Goal: Information Seeking & Learning: Compare options

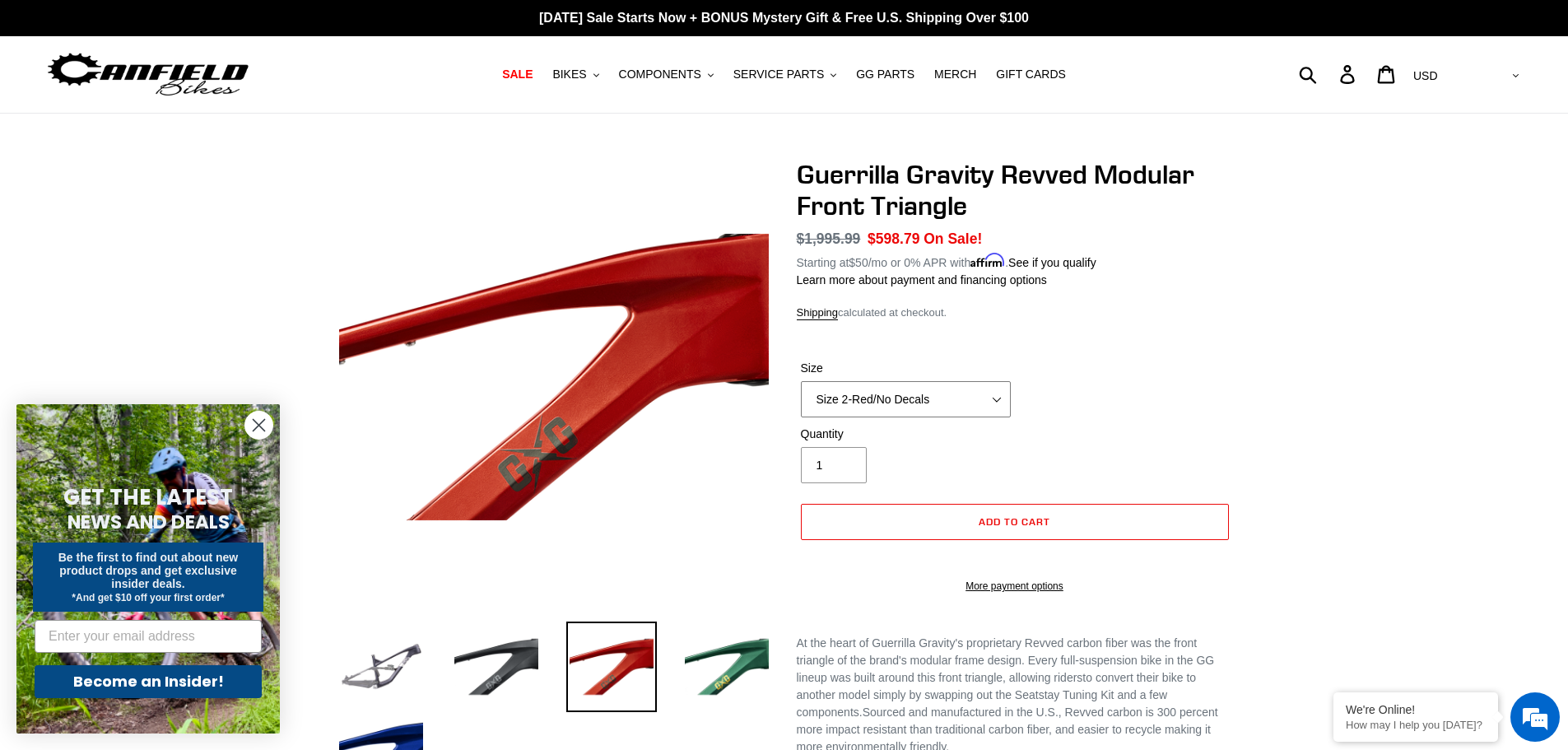
click at [996, 403] on select "Size 2-Gloss Black/No Decals Size 2-Black/Red Decals Size 2-Black/Silver Decals…" at bounding box center [906, 400] width 210 height 37
click at [801, 381] on select "Size 2-Gloss Black/No Decals Size 2-Black/Red Decals Size 2-Black/Silver Decals…" at bounding box center [906, 400] width 210 height 37
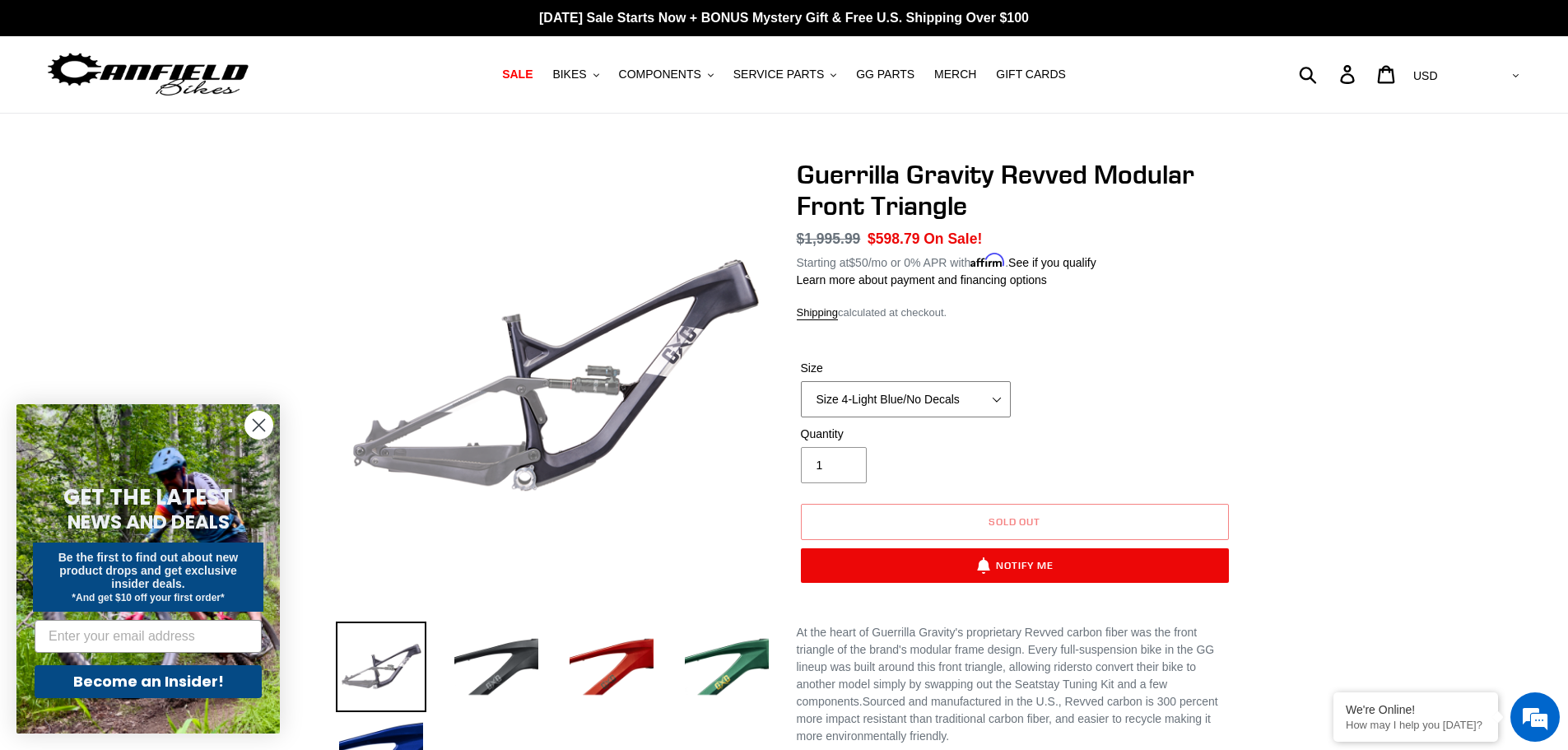
click at [991, 393] on select "Size 2-Gloss Black/No Decals Size 2-Black/Red Decals Size 2-Black/Silver Decals…" at bounding box center [906, 400] width 210 height 37
click at [801, 381] on select "Size 2-Gloss Black/No Decals Size 2-Black/Red Decals Size 2-Black/Silver Decals…" at bounding box center [906, 400] width 210 height 37
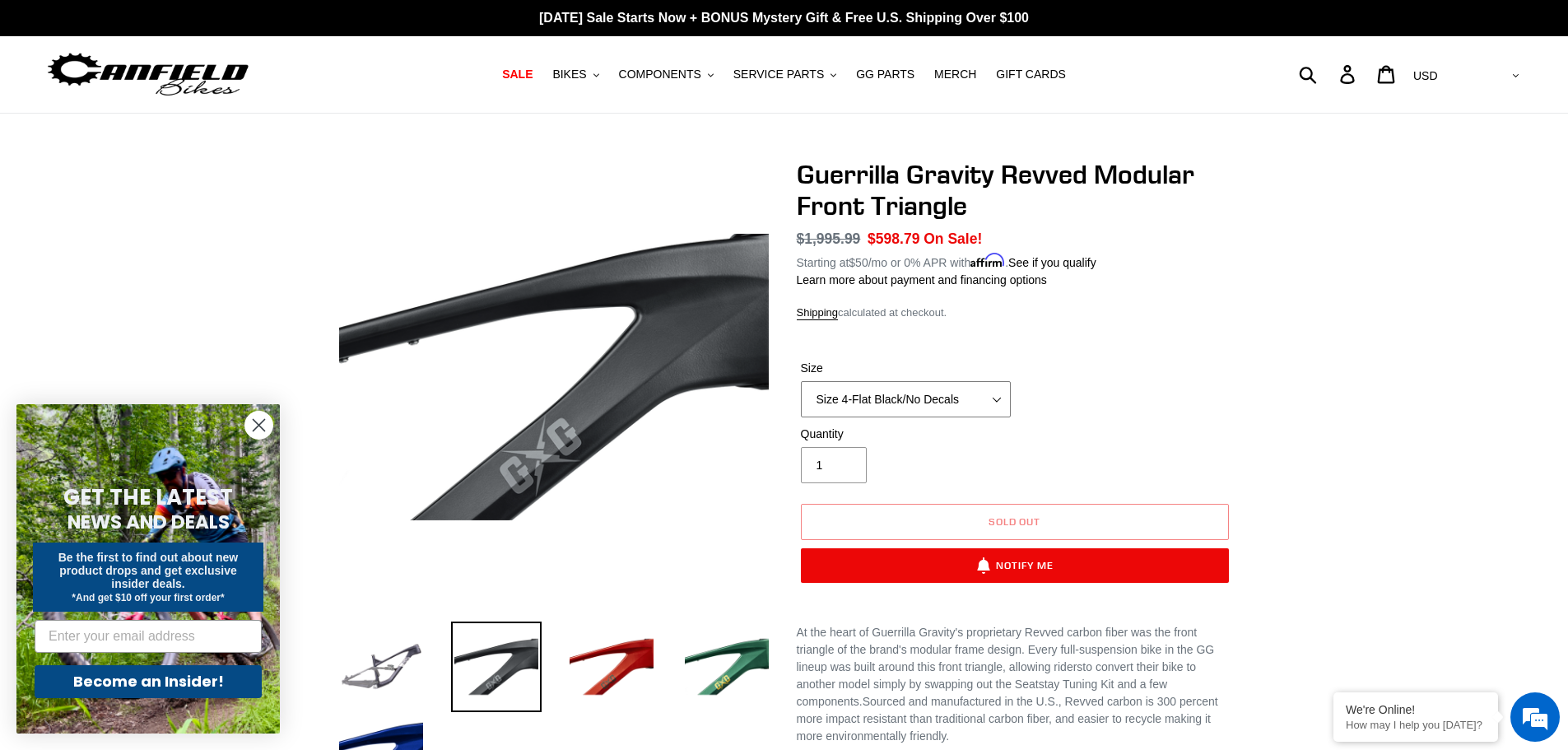
click at [971, 397] on select "Size 2-Gloss Black/No Decals Size 2-Black/Red Decals Size 2-Black/Silver Decals…" at bounding box center [906, 400] width 210 height 37
click at [801, 381] on select "Size 2-Gloss Black/No Decals Size 2-Black/Red Decals Size 2-Black/Silver Decals…" at bounding box center [906, 400] width 210 height 37
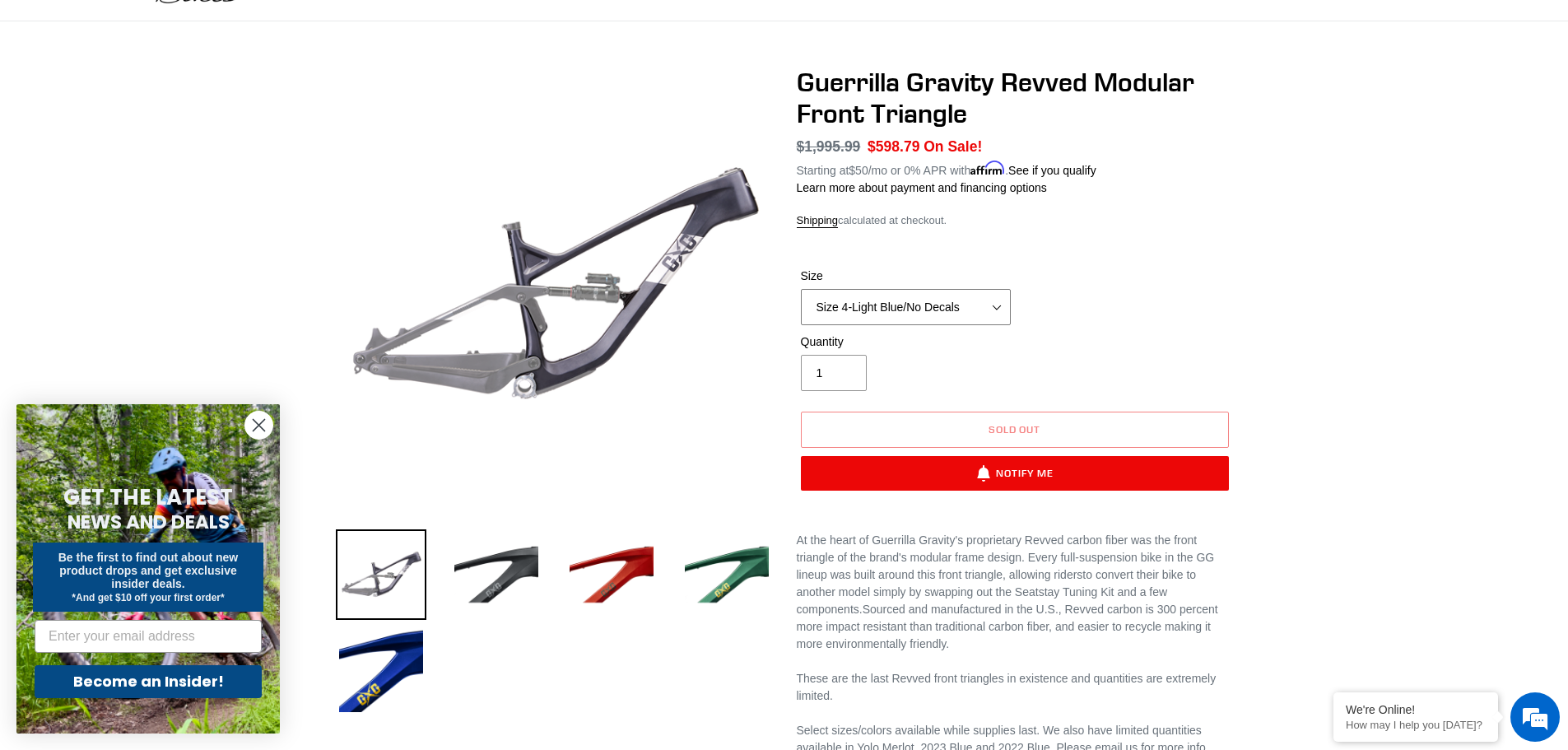
scroll to position [247, 0]
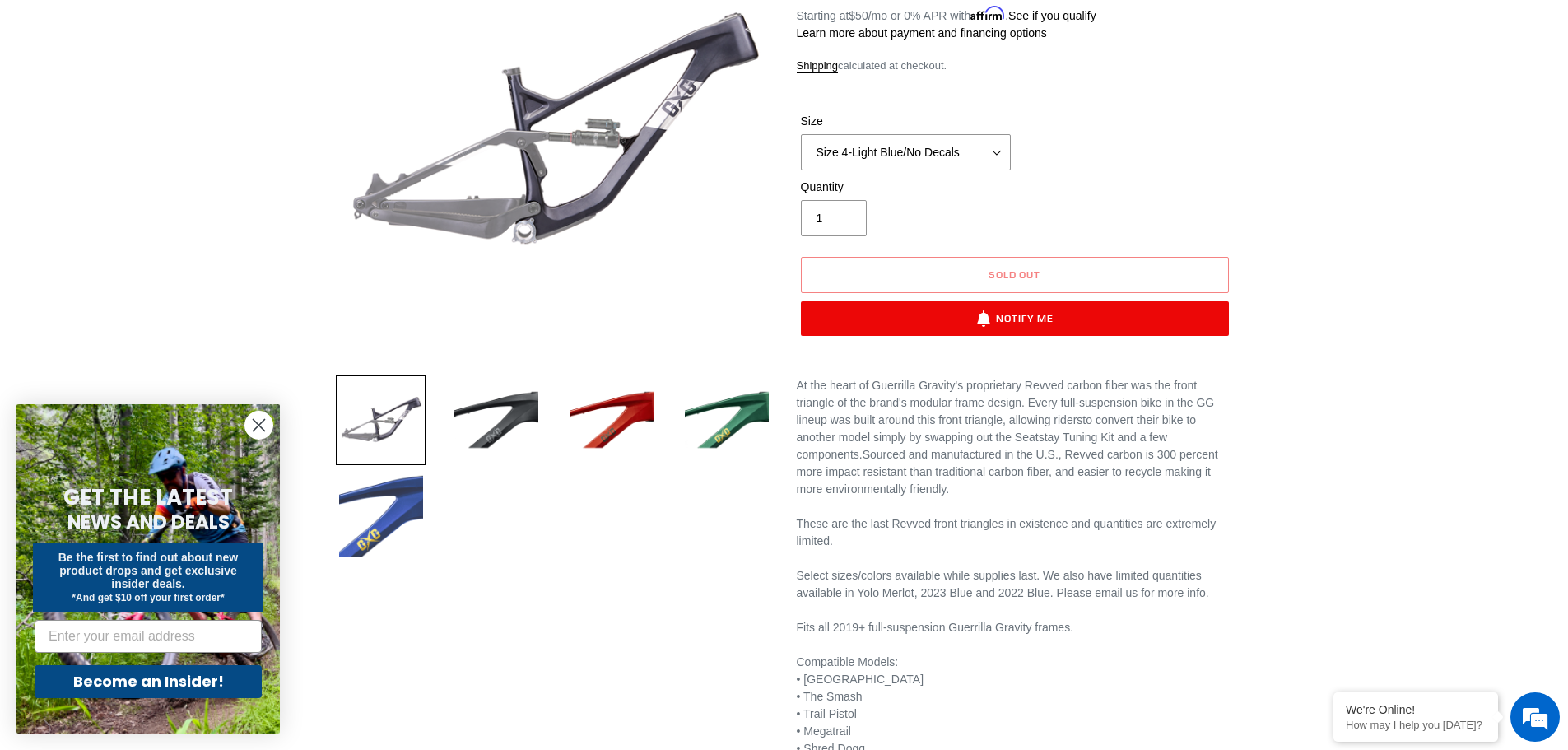
click at [391, 529] on img at bounding box center [381, 515] width 91 height 91
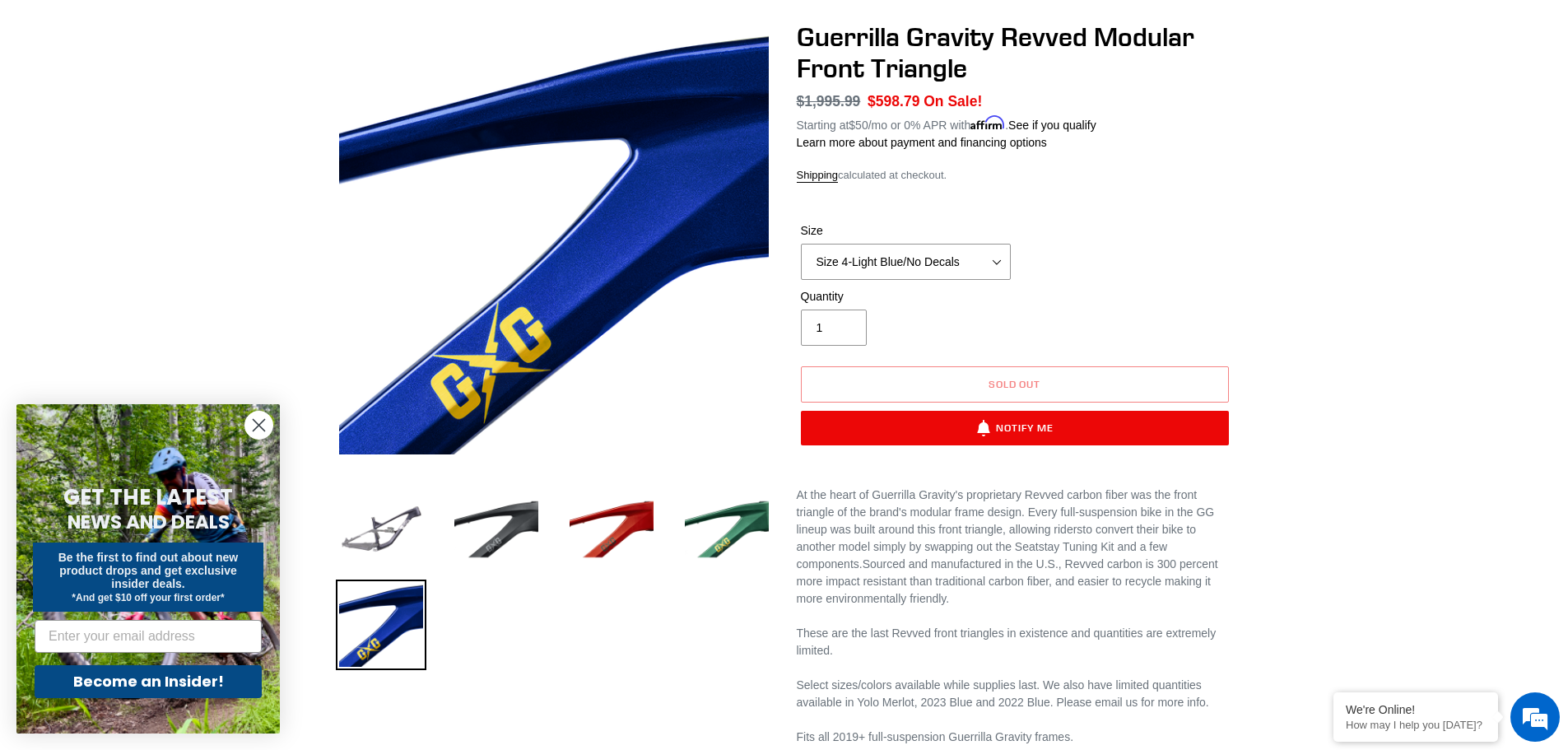
scroll to position [0, 0]
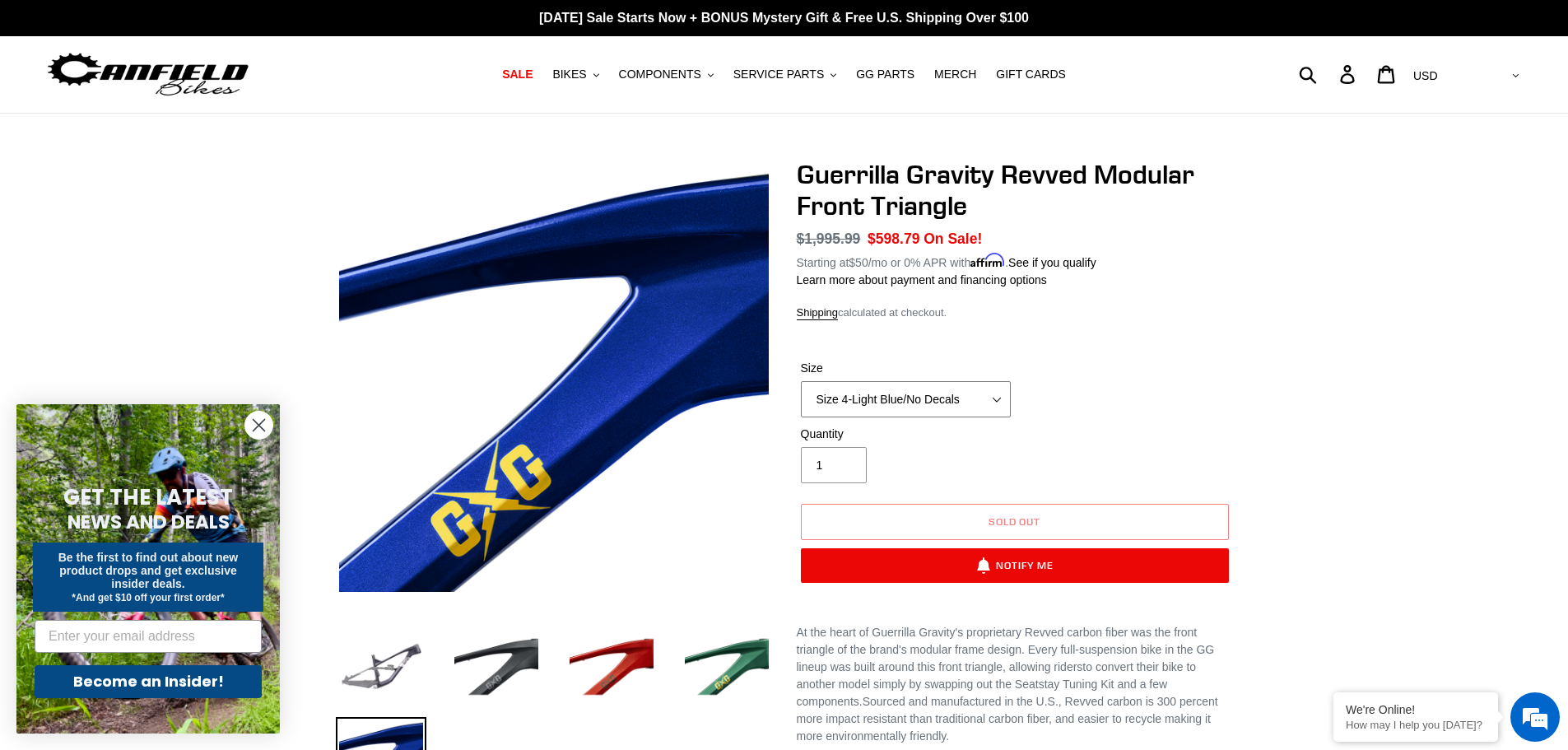
click at [978, 399] on select "Size 2-Gloss Black/No Decals Size 2-Black/Red Decals Size 2-Black/Silver Decals…" at bounding box center [906, 400] width 210 height 37
click at [955, 405] on select "Size 2-Gloss Black/No Decals Size 2-Black/Red Decals Size 2-Black/Silver Decals…" at bounding box center [906, 400] width 210 height 37
click at [963, 404] on select "Size 2-Gloss Black/No Decals Size 2-Black/Red Decals Size 2-Black/Silver Decals…" at bounding box center [906, 400] width 210 height 37
click at [801, 381] on select "Size 2-Gloss Black/No Decals Size 2-Black/Red Decals Size 2-Black/Silver Decals…" at bounding box center [906, 400] width 210 height 37
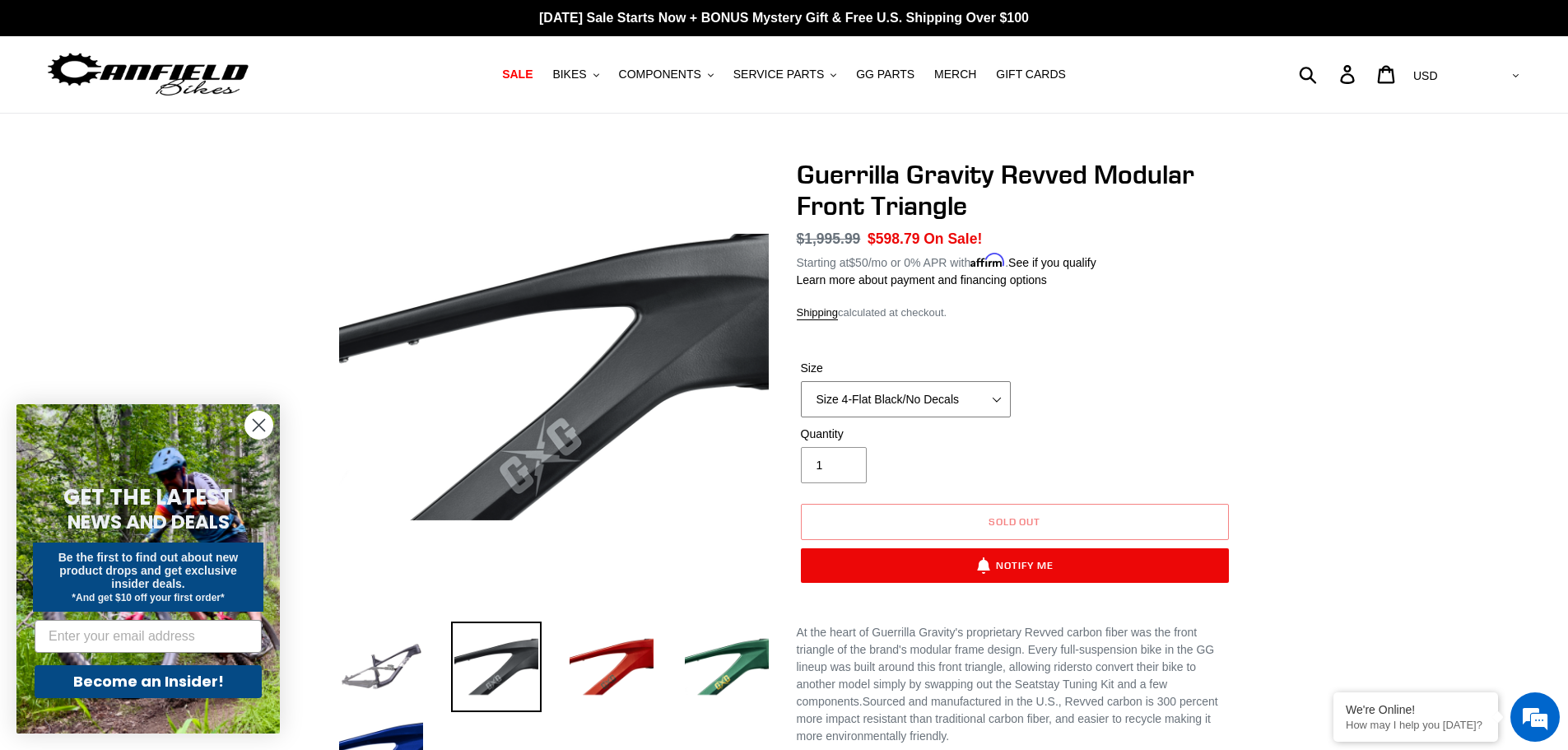
click at [973, 393] on select "Size 2-Gloss Black/No Decals Size 2-Black/Red Decals Size 2-Black/Silver Decals…" at bounding box center [906, 400] width 210 height 37
select select "Size 3-Gloss Black/No Decals"
click at [801, 381] on select "Size 2-Gloss Black/No Decals Size 2-Black/Red Decals Size 2-Black/Silver Decals…" at bounding box center [906, 400] width 210 height 37
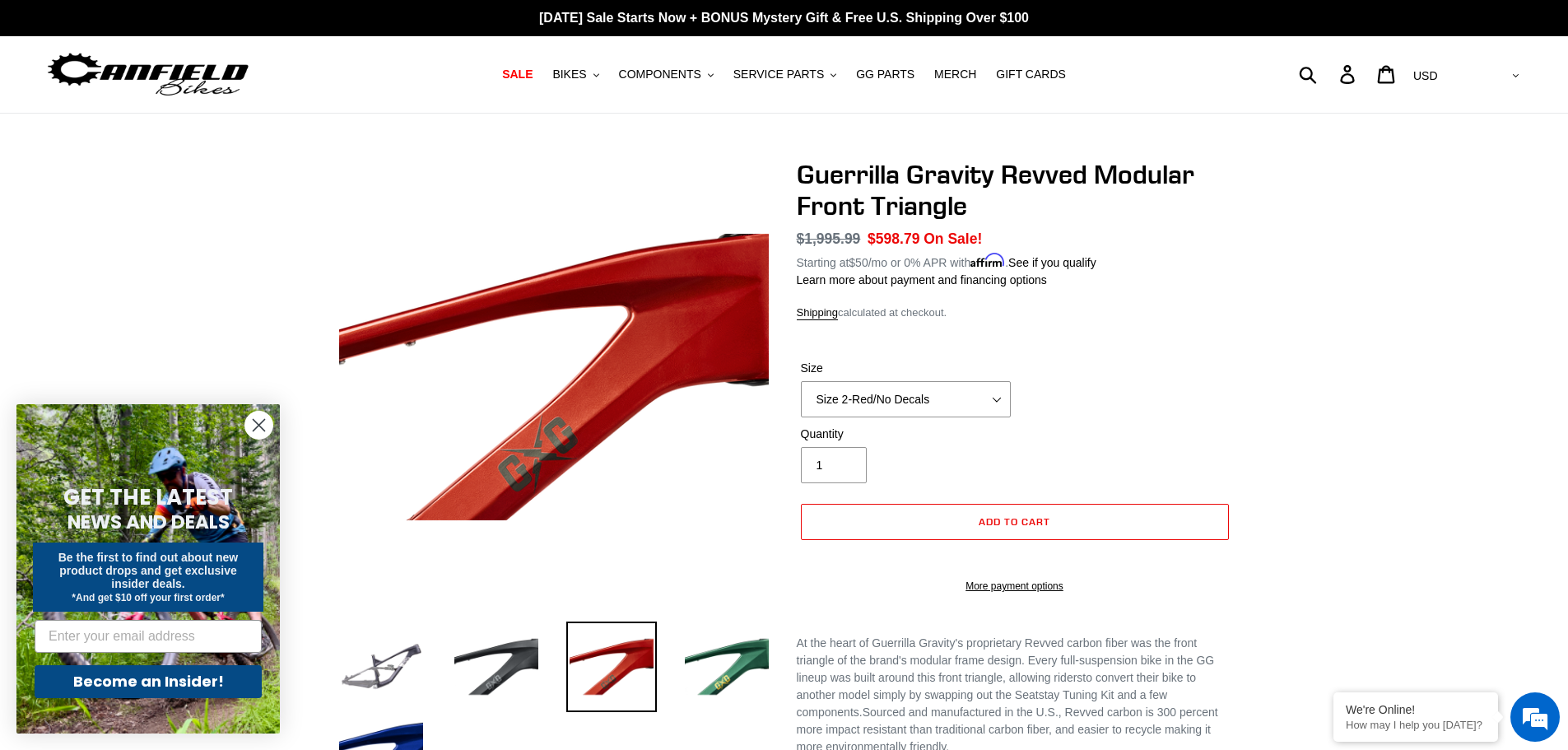
click at [198, 76] on img at bounding box center [147, 74] width 206 height 52
